Goal: Information Seeking & Learning: Learn about a topic

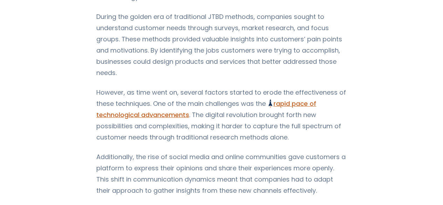
scroll to position [385, 0]
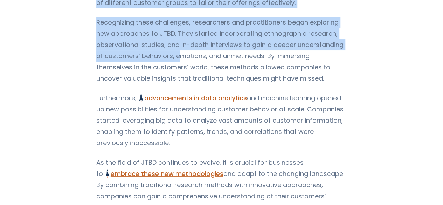
drag, startPoint x: 237, startPoint y: 135, endPoint x: 166, endPoint y: 72, distance: 94.5
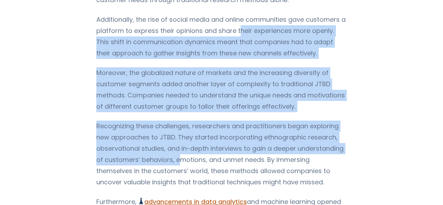
scroll to position [486, 0]
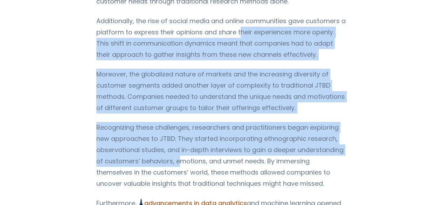
click at [152, 46] on p "Additionally, the rise of social media and online communities gave customers a …" at bounding box center [221, 37] width 250 height 45
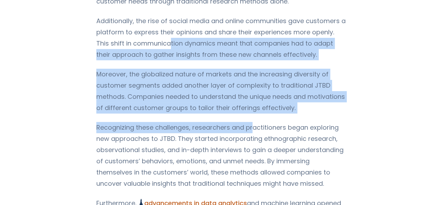
drag, startPoint x: 165, startPoint y: 43, endPoint x: 238, endPoint y: 130, distance: 113.6
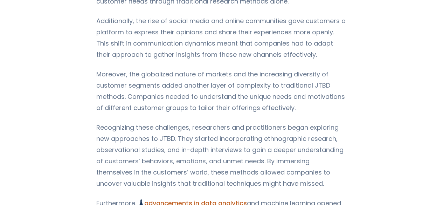
click at [179, 158] on p "Recognizing these challenges, researchers and practitioners began exploring new…" at bounding box center [221, 155] width 250 height 67
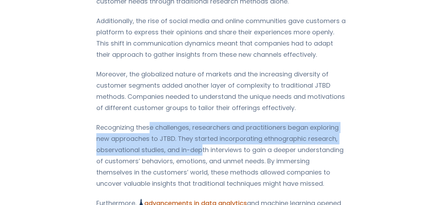
drag, startPoint x: 157, startPoint y: 126, endPoint x: 200, endPoint y: 155, distance: 51.9
click at [199, 155] on p "Recognizing these challenges, researchers and practitioners began exploring new…" at bounding box center [221, 155] width 250 height 67
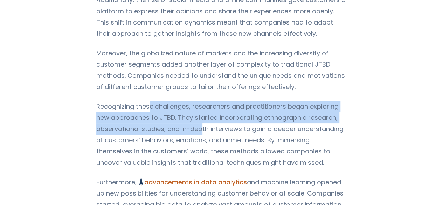
scroll to position [521, 0]
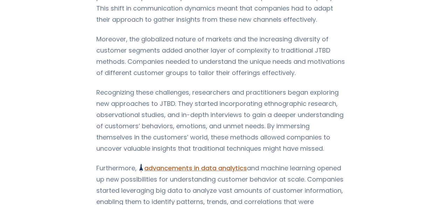
click at [244, 119] on p "Recognizing these challenges, researchers and practitioners began exploring new…" at bounding box center [221, 120] width 250 height 67
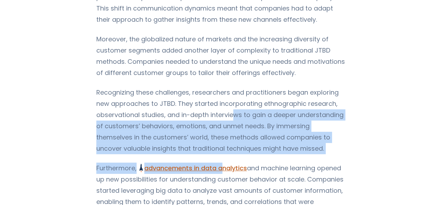
drag, startPoint x: 229, startPoint y: 115, endPoint x: 219, endPoint y: 156, distance: 41.8
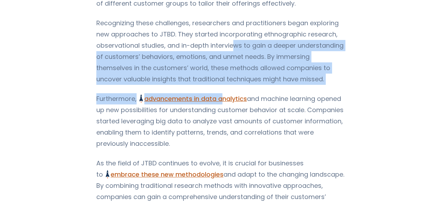
scroll to position [591, 0]
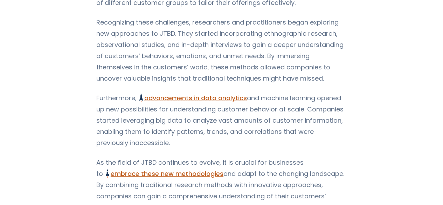
click at [210, 121] on p "Furthermore, advancements in data analytics Understanding the JTBD Framework fo…" at bounding box center [221, 120] width 250 height 56
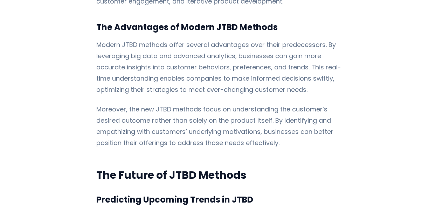
scroll to position [1361, 0]
